Goal: Information Seeking & Learning: Learn about a topic

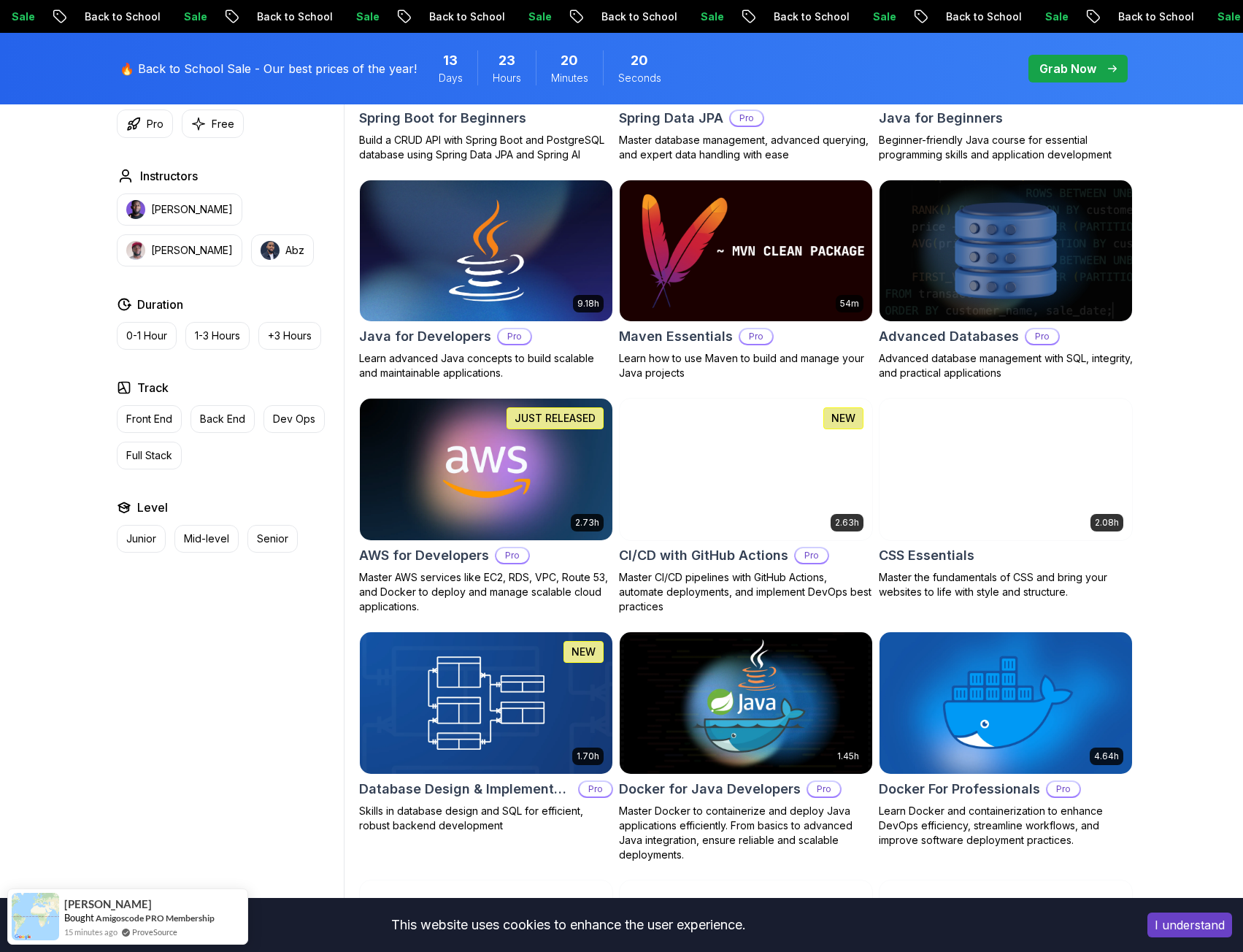
scroll to position [1023, 0]
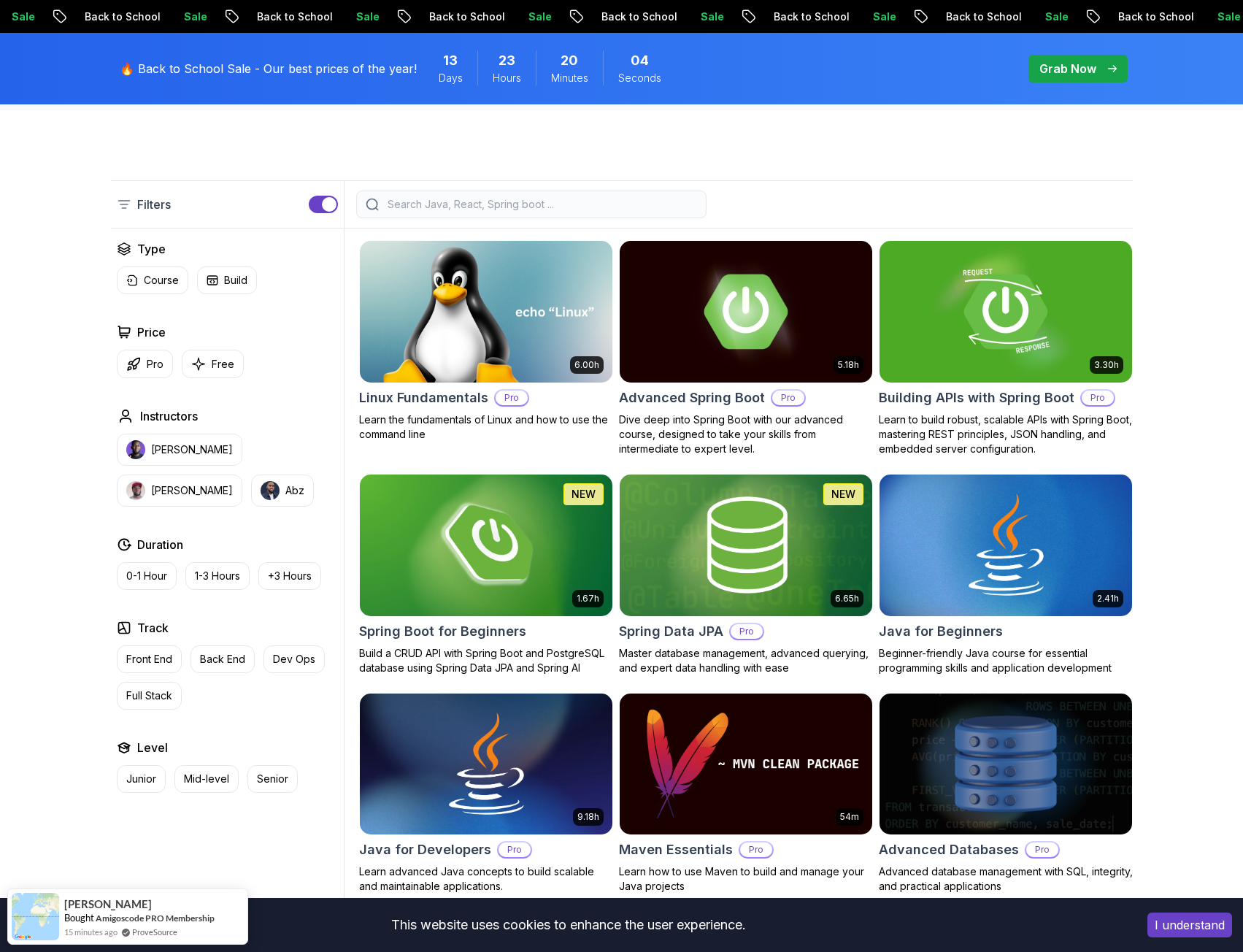
scroll to position [146, 0]
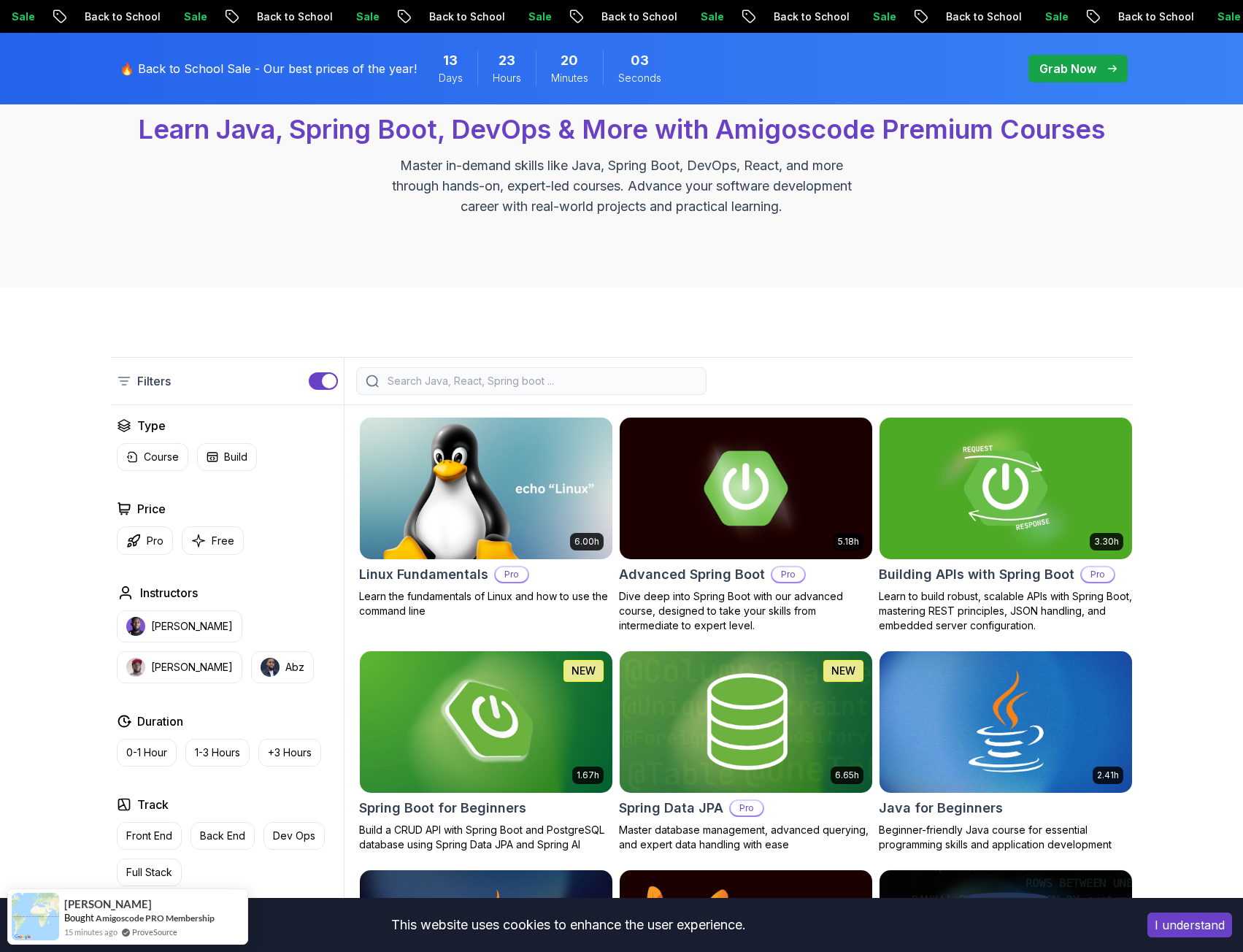
click at [493, 391] on div at bounding box center [531, 380] width 350 height 27
click at [502, 386] on input "search" at bounding box center [541, 381] width 312 height 15
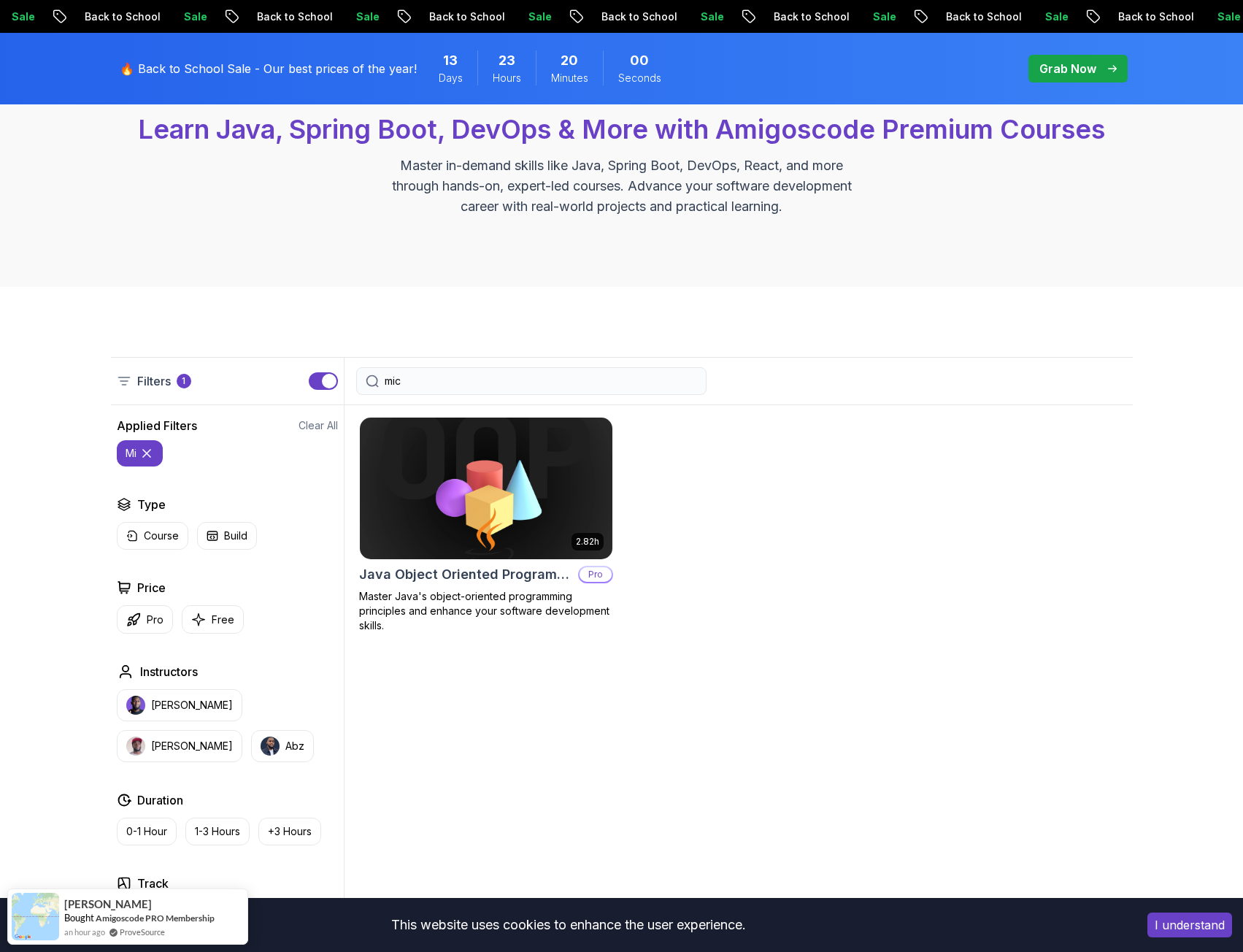
type input "micr"
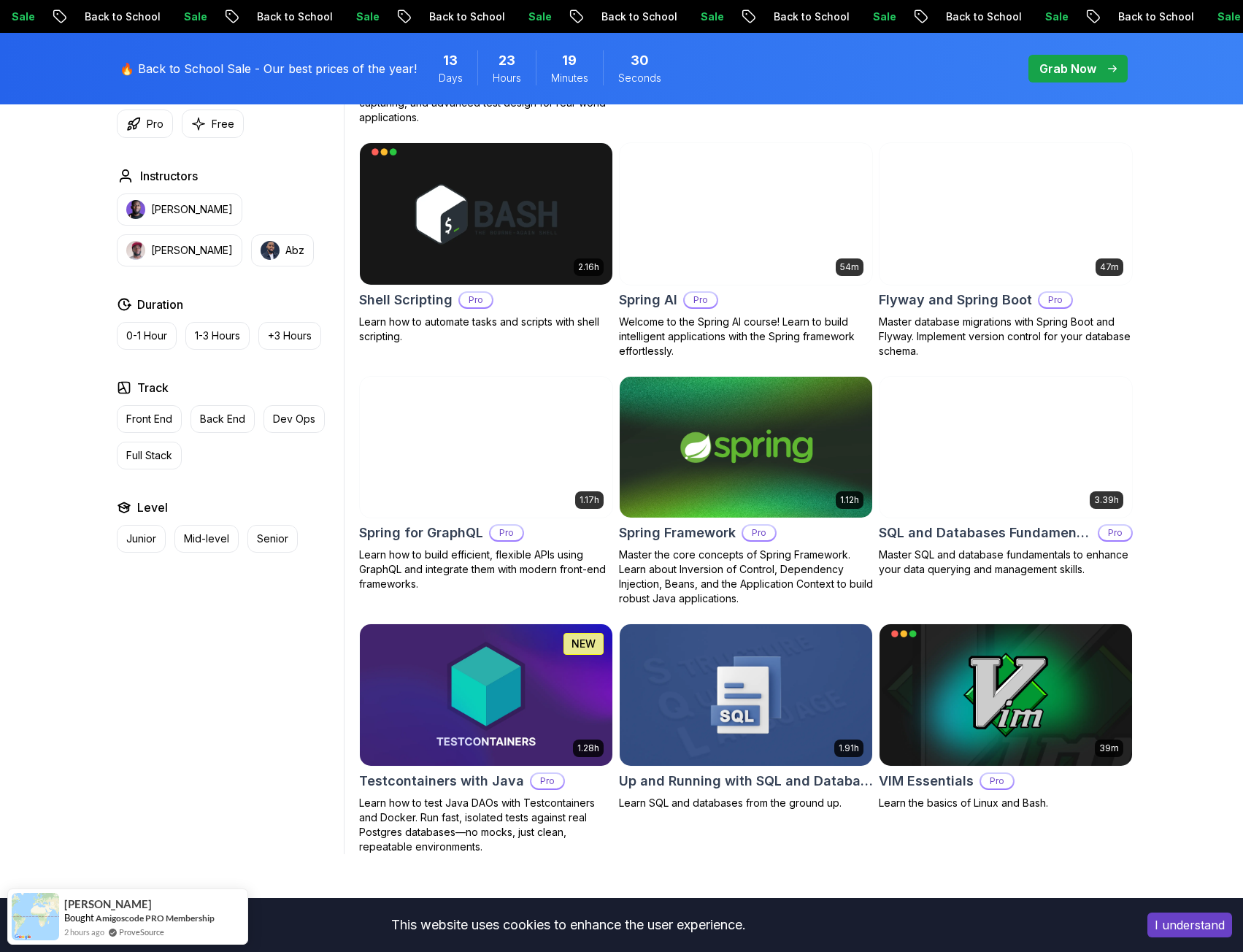
scroll to position [3578, 0]
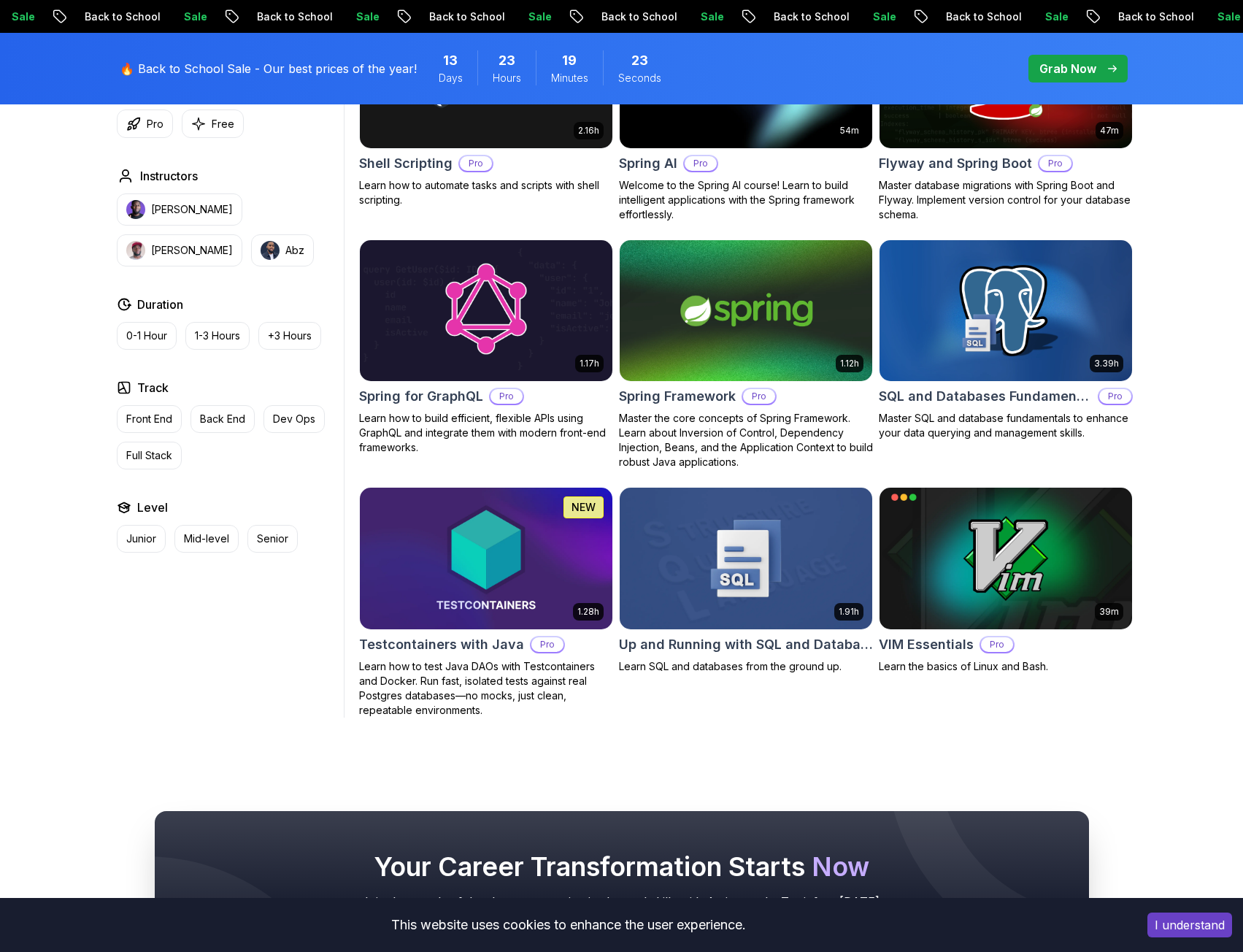
click at [1090, 683] on div "39m VIM Essentials Pro Learn the basics of Linux and Bash." at bounding box center [1006, 602] width 254 height 230
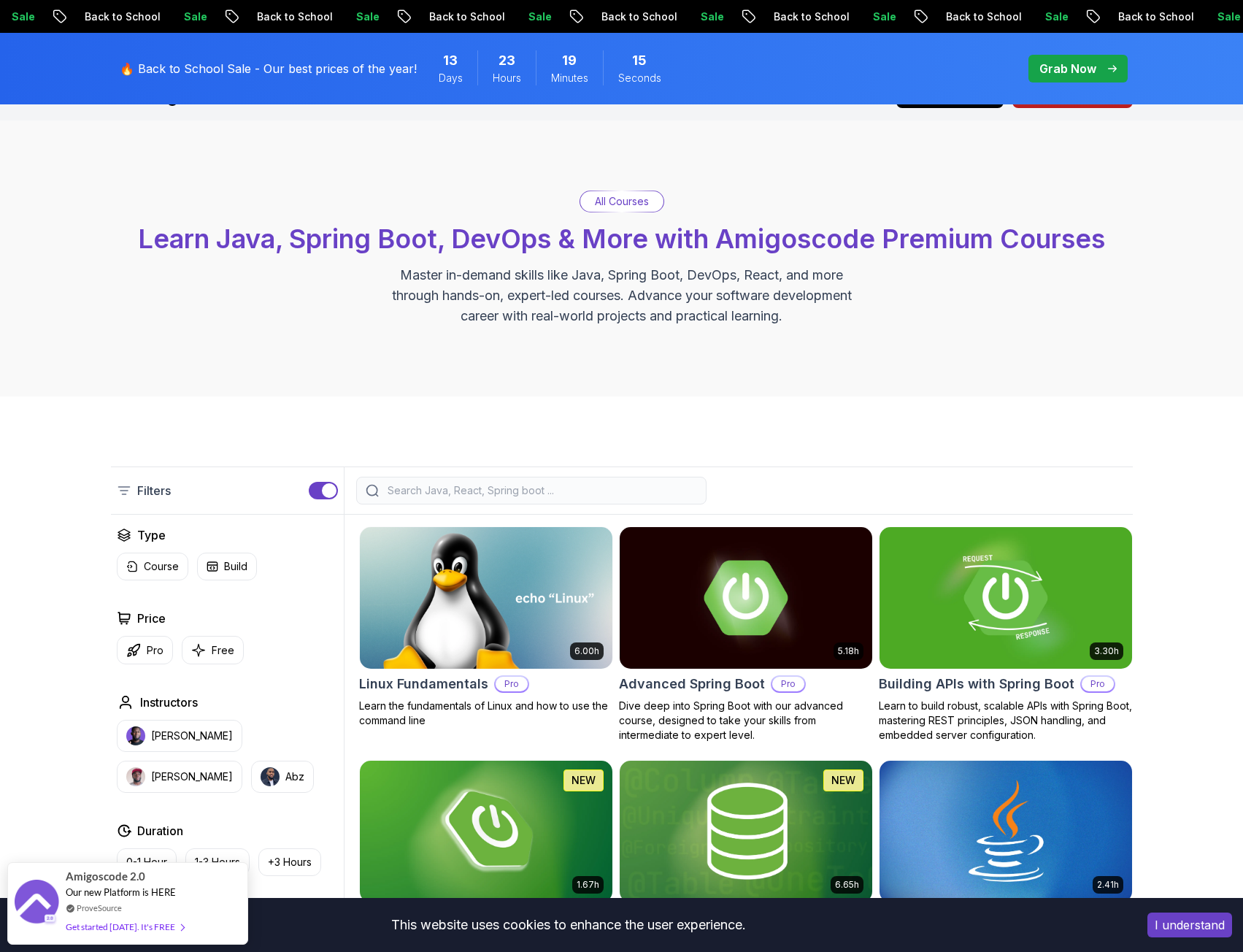
scroll to position [0, 0]
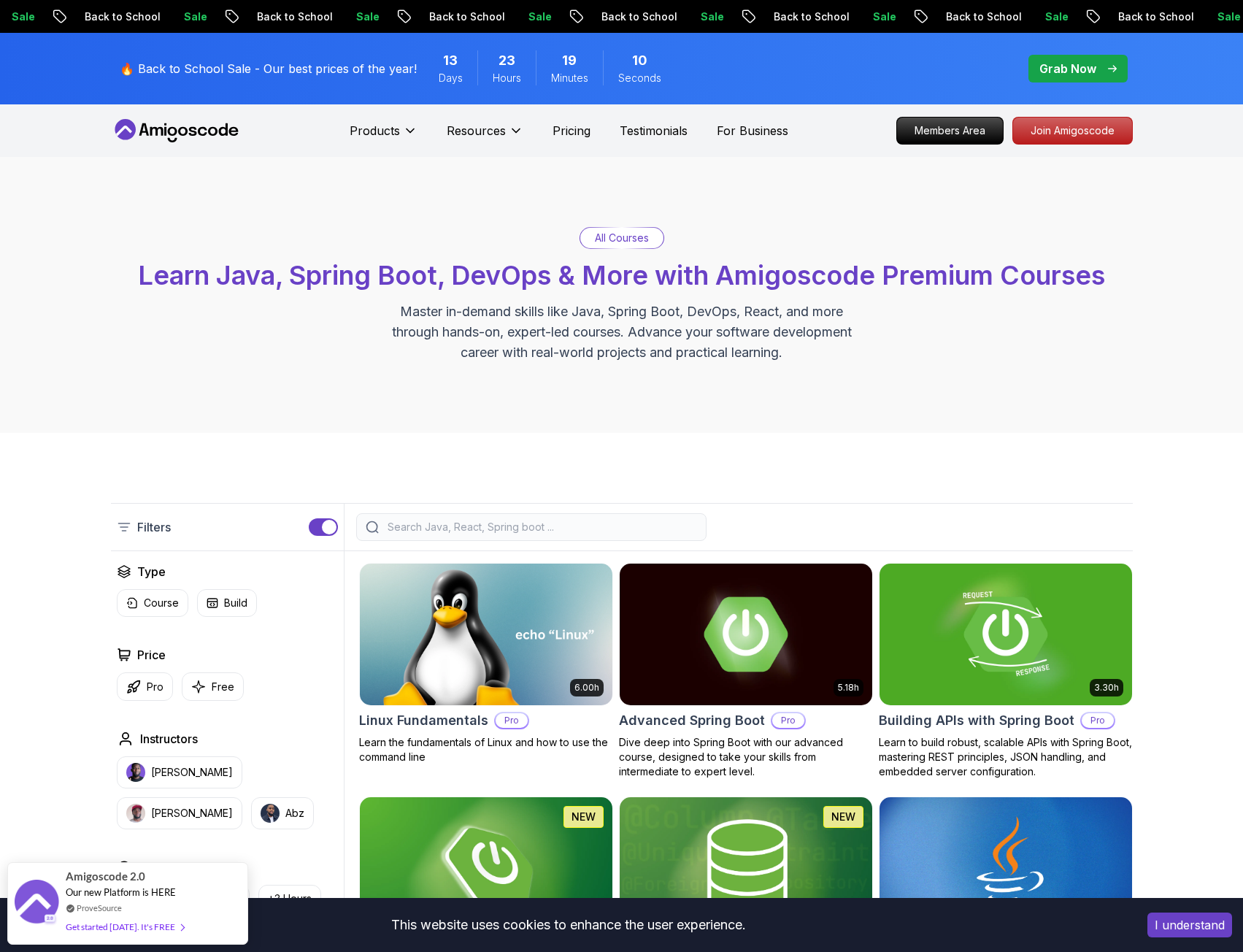
click at [388, 121] on div "Products" at bounding box center [383, 131] width 68 height 29
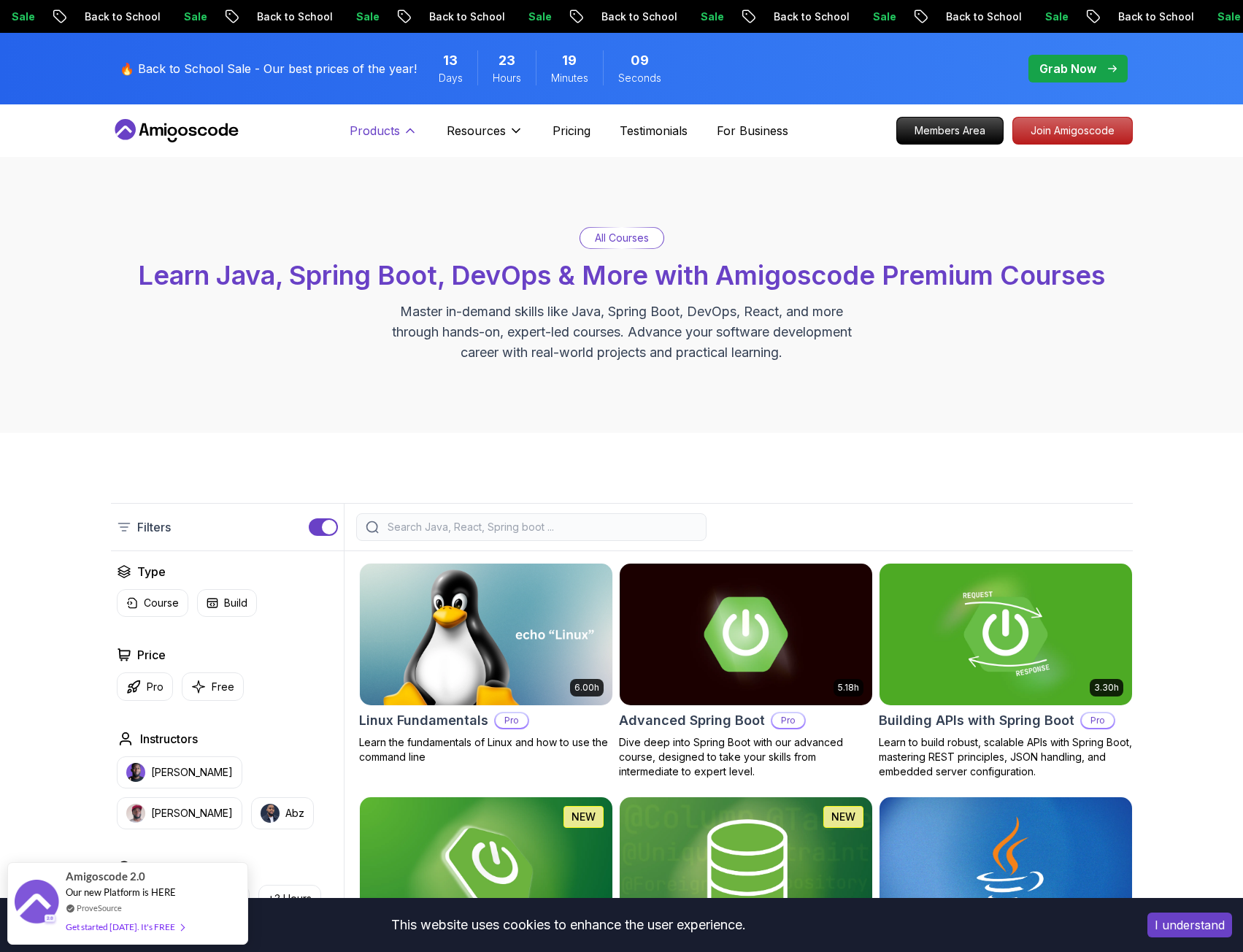
click at [386, 129] on p "Products" at bounding box center [374, 131] width 50 height 18
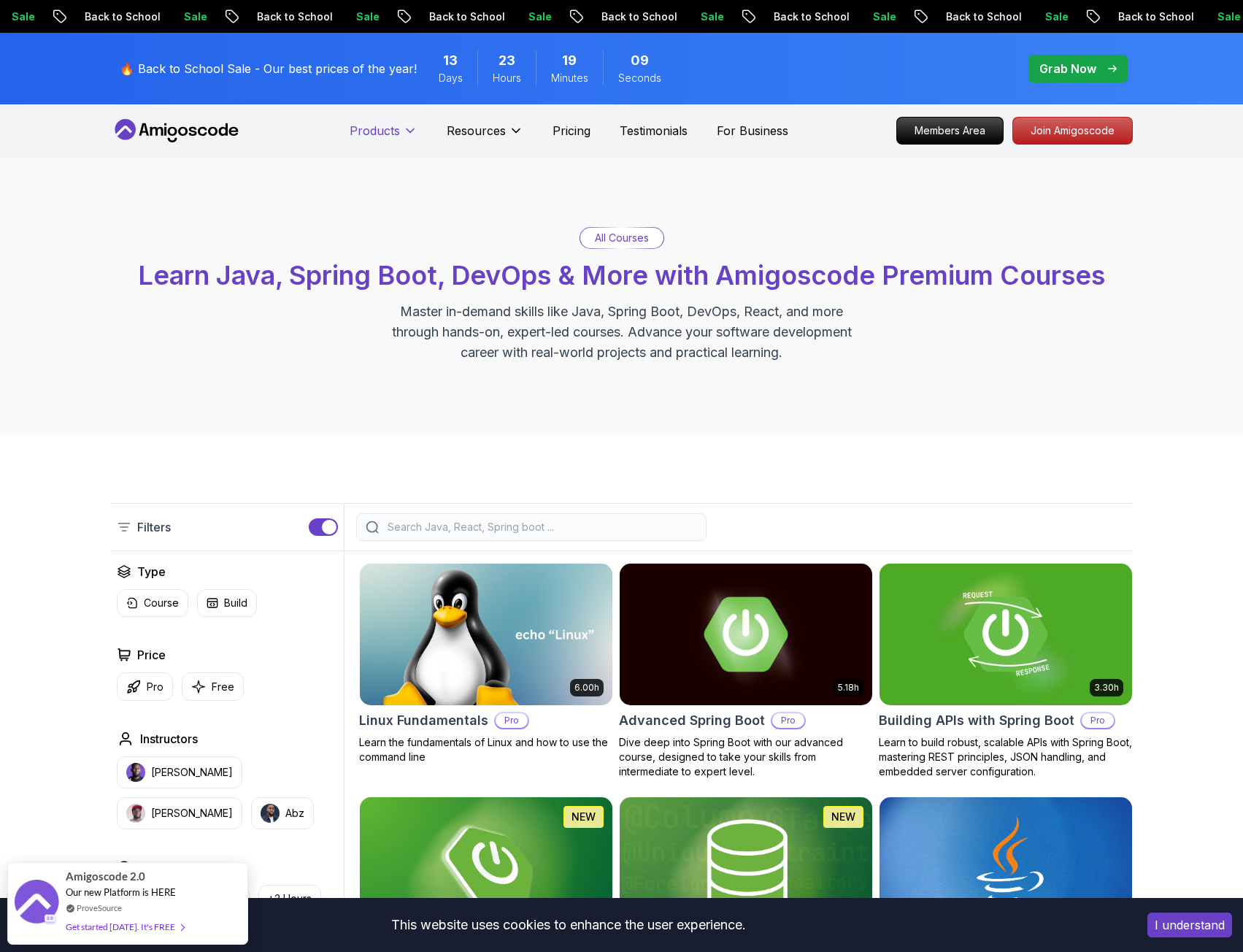
click at [386, 129] on p "Products" at bounding box center [374, 131] width 50 height 18
